Goal: Check status: Check status

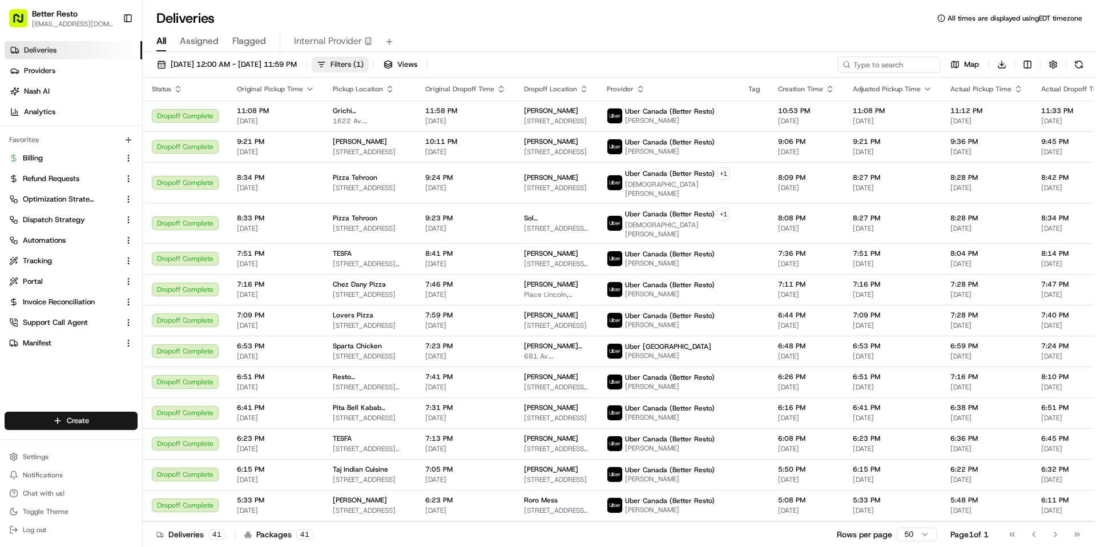
click at [364, 63] on span "Filters ( 1 )" at bounding box center [346, 64] width 33 height 10
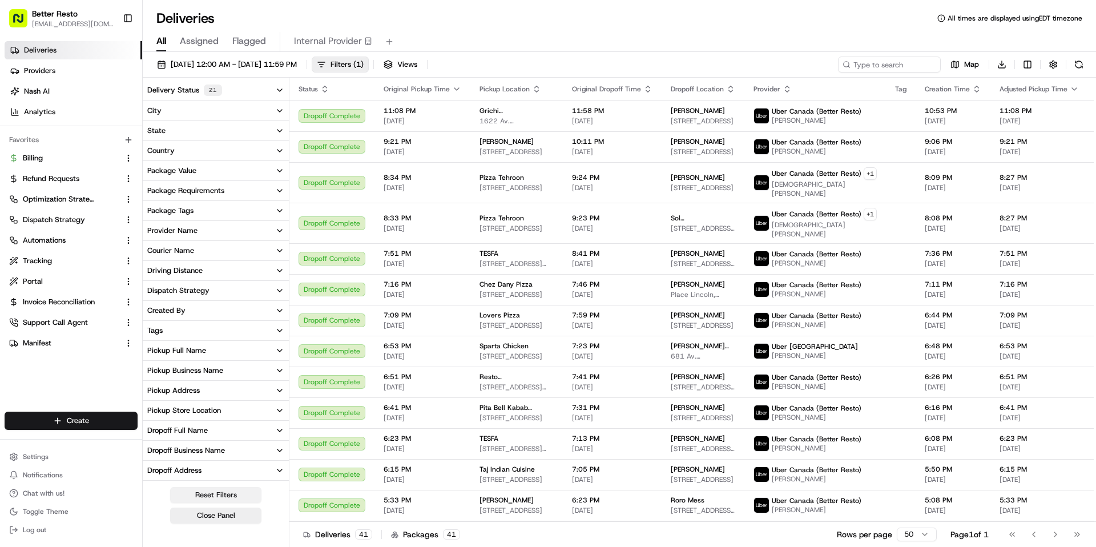
click at [215, 499] on button "Reset Filters" at bounding box center [215, 495] width 91 height 16
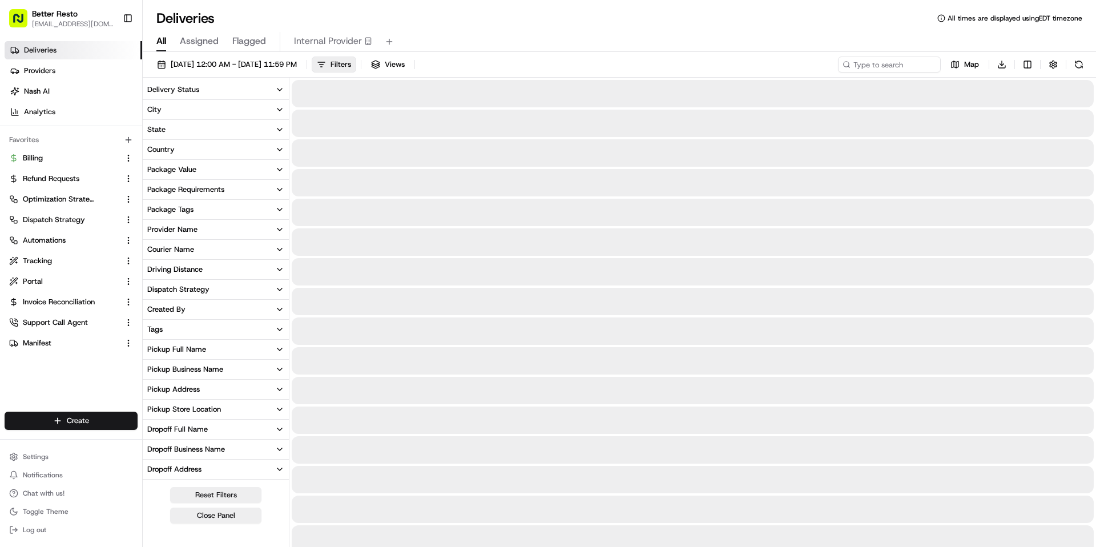
click at [482, 3] on div "Deliveries All times are displayed using EDT timezone All Assigned Flagged Inte…" at bounding box center [619, 273] width 953 height 547
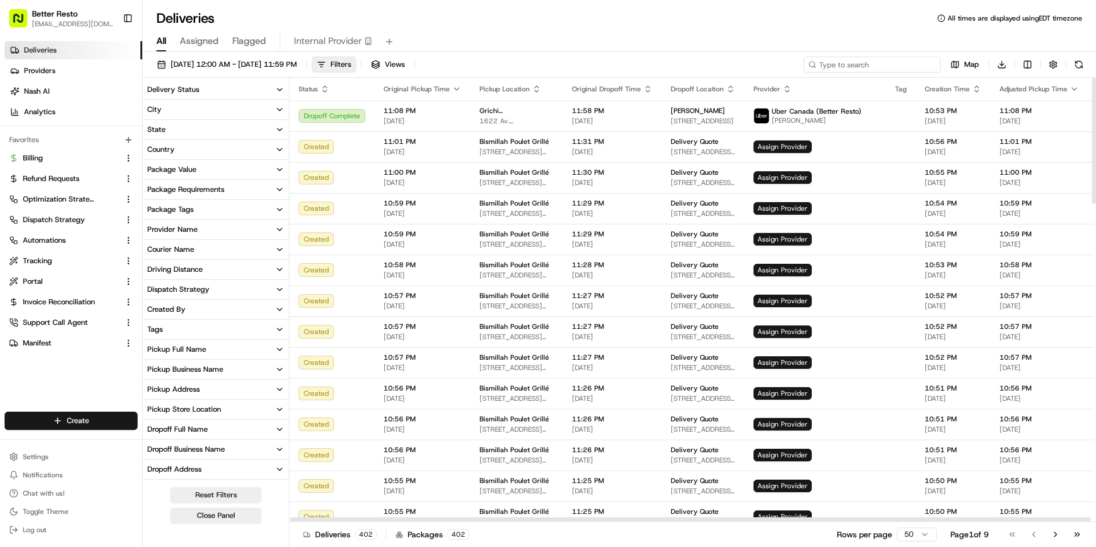
click at [861, 68] on input at bounding box center [872, 65] width 137 height 16
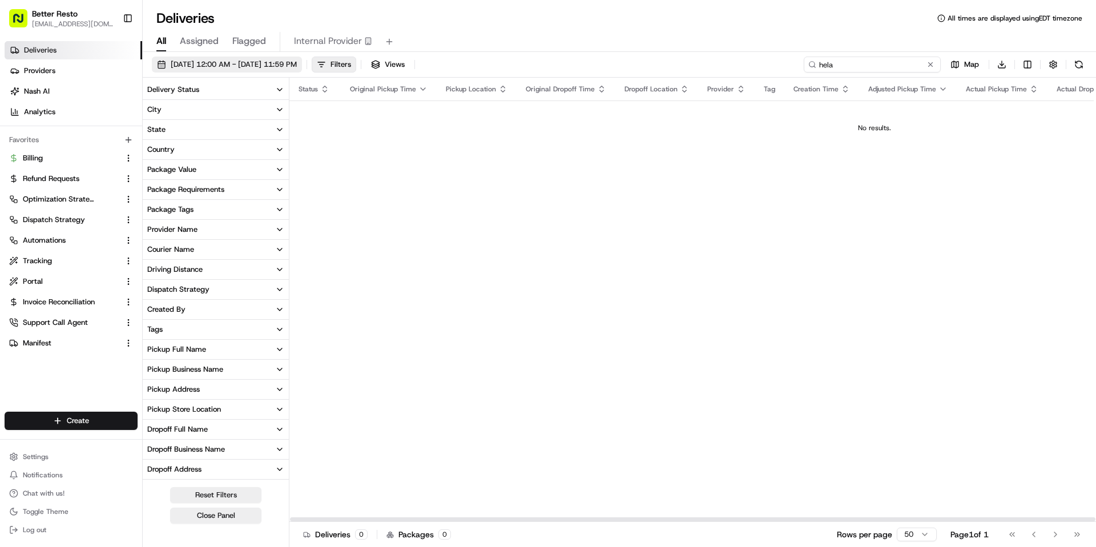
type input "hela"
click at [278, 60] on span "[DATE] 12:00 AM - [DATE] 11:59 PM" at bounding box center [234, 64] width 126 height 10
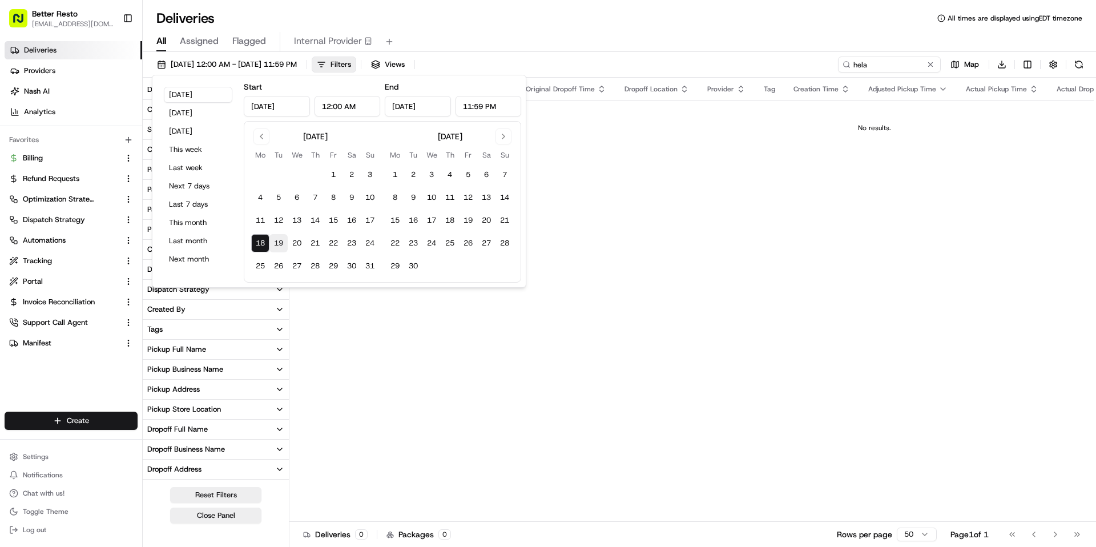
click at [277, 241] on button "19" at bounding box center [278, 243] width 18 height 18
type input "Aug 19, 2025"
click at [579, 14] on div "Deliveries All times are displayed using EDT timezone" at bounding box center [619, 18] width 953 height 18
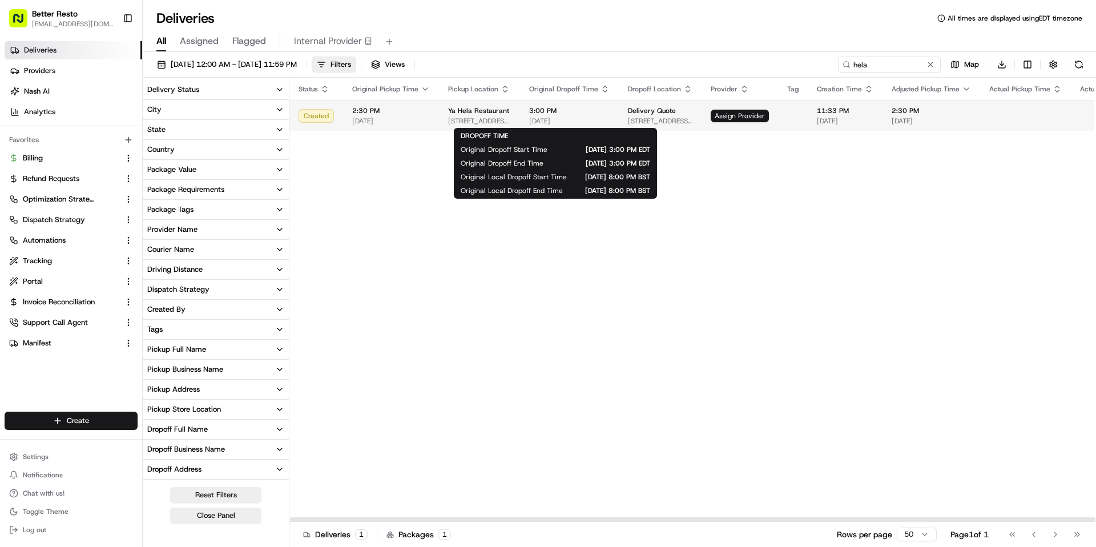
click at [573, 115] on span "3:00 PM" at bounding box center [569, 110] width 80 height 9
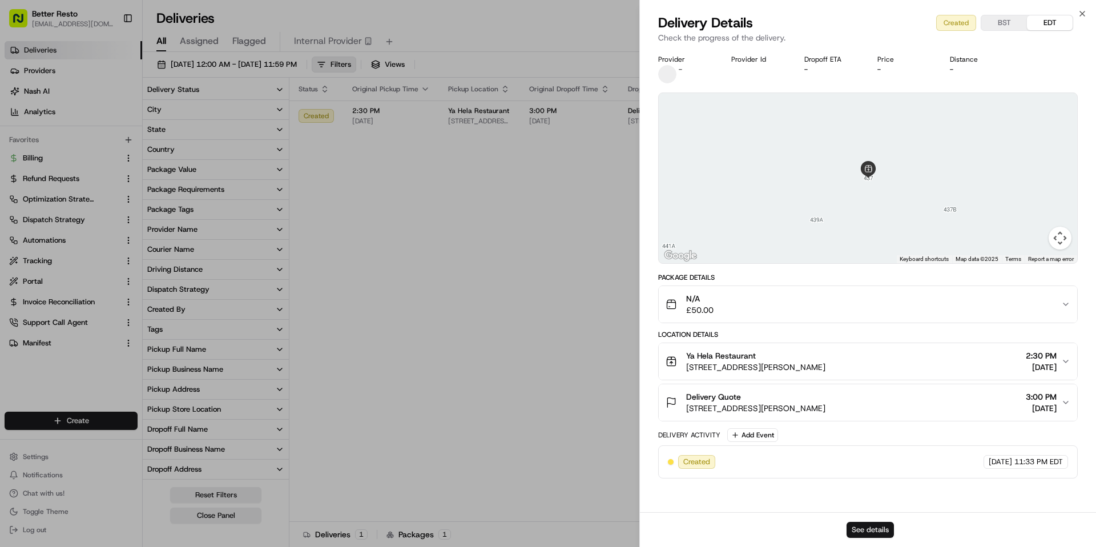
click at [863, 533] on button "See details" at bounding box center [869, 530] width 47 height 16
